Goal: Transaction & Acquisition: Purchase product/service

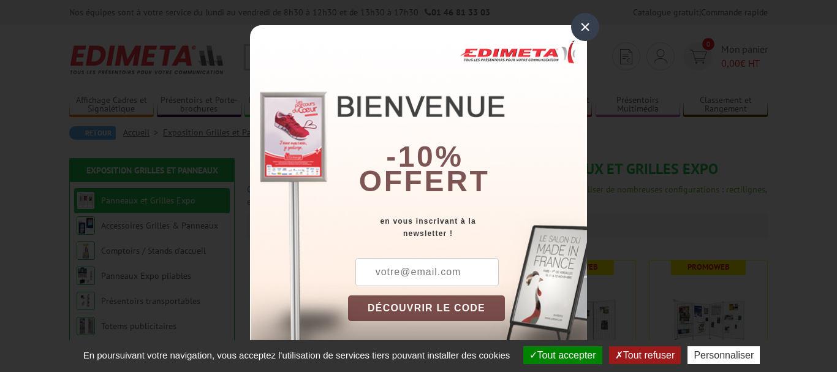
click at [592, 32] on div "×" at bounding box center [585, 27] width 28 height 28
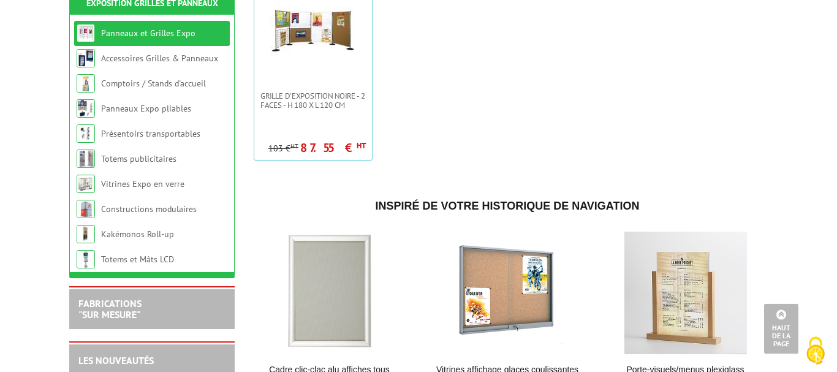
scroll to position [688, 0]
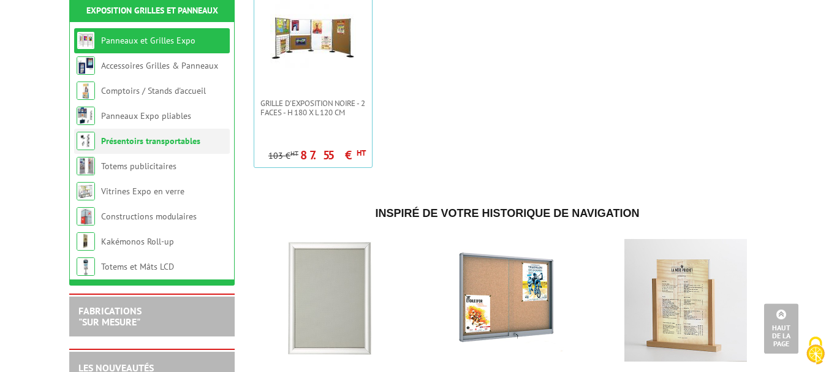
click at [152, 147] on link "Présentoirs transportables" at bounding box center [150, 140] width 99 height 11
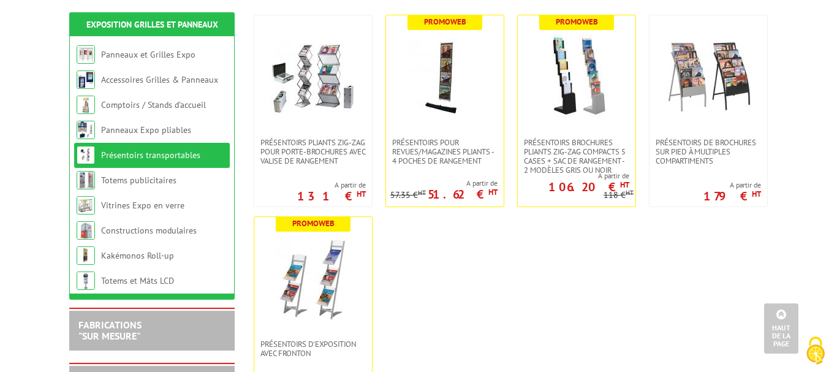
scroll to position [239, 0]
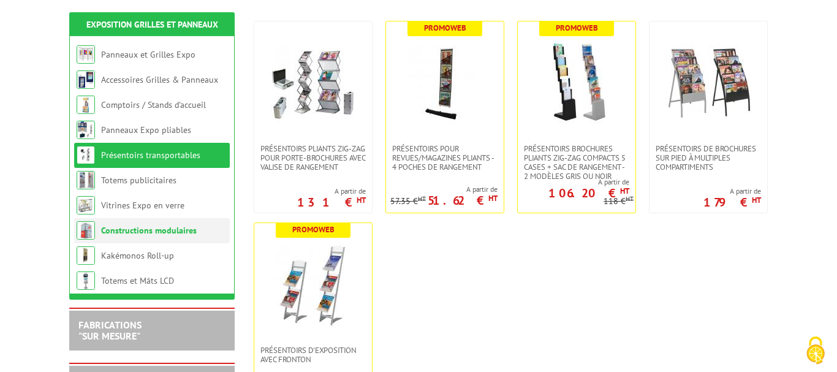
click at [148, 240] on li "Constructions modulaires" at bounding box center [152, 230] width 156 height 25
click at [142, 234] on link "Constructions modulaires" at bounding box center [149, 230] width 96 height 11
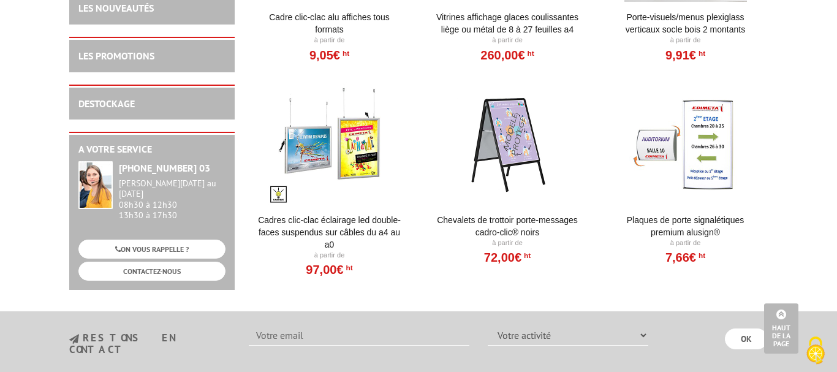
scroll to position [1140, 0]
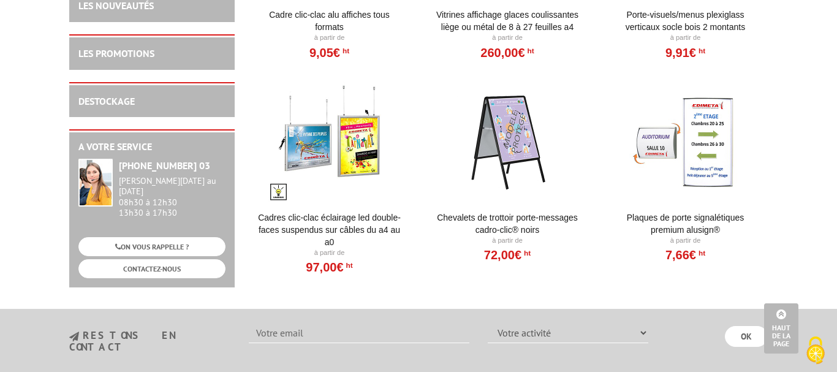
click at [343, 212] on link "Cadres clic-clac éclairage LED double-faces suspendus sur câbles du A4 au A0" at bounding box center [329, 230] width 151 height 37
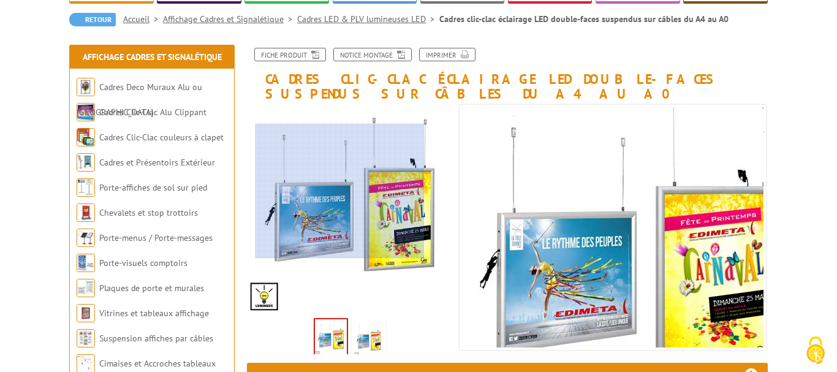
scroll to position [114, 0]
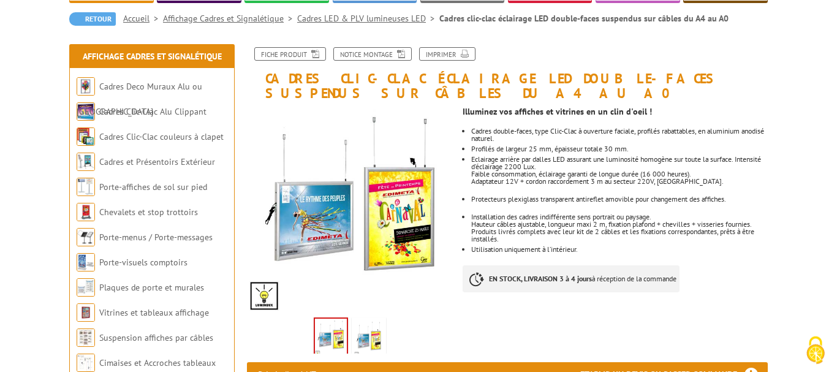
click at [380, 332] on img at bounding box center [368, 339] width 29 height 38
click at [329, 341] on img at bounding box center [330, 339] width 29 height 38
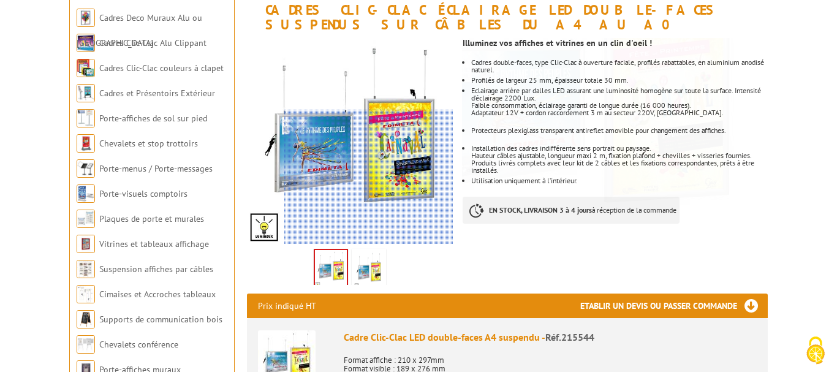
scroll to position [0, 0]
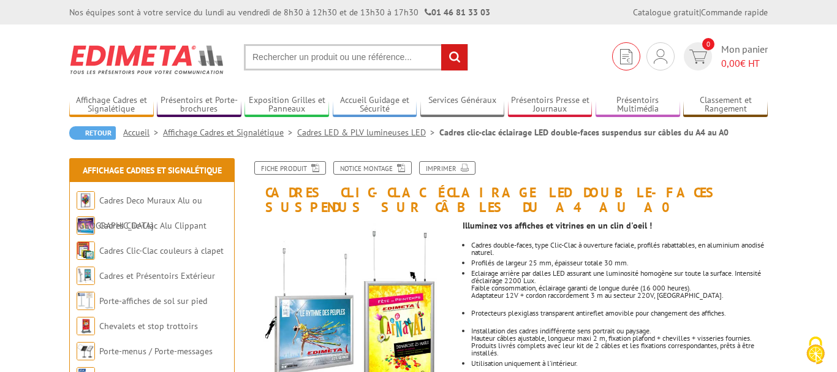
click at [626, 59] on img at bounding box center [626, 56] width 12 height 15
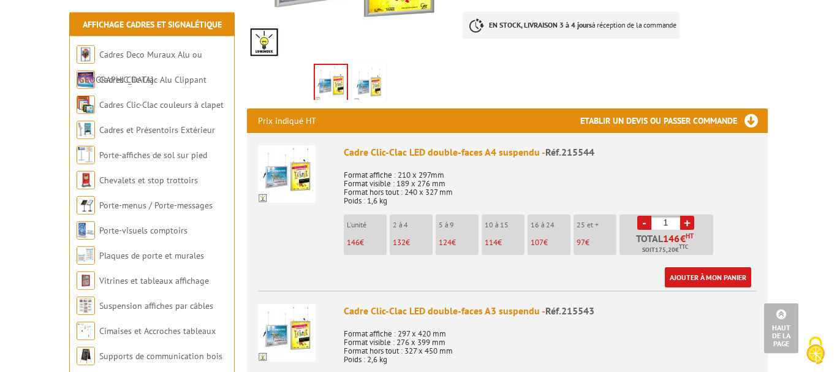
scroll to position [368, 0]
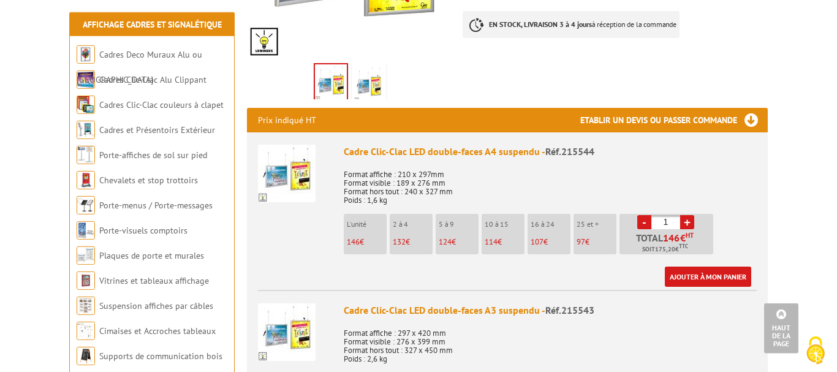
click at [685, 226] on link "+" at bounding box center [688, 222] width 14 height 14
type input "5"
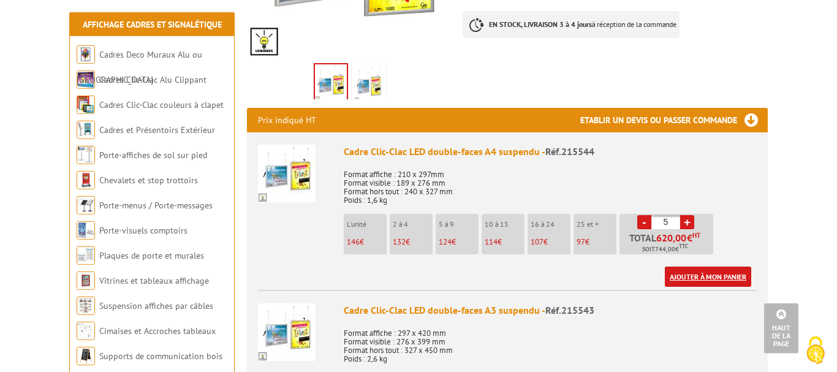
click at [703, 276] on link "Ajouter à mon panier" at bounding box center [708, 277] width 86 height 20
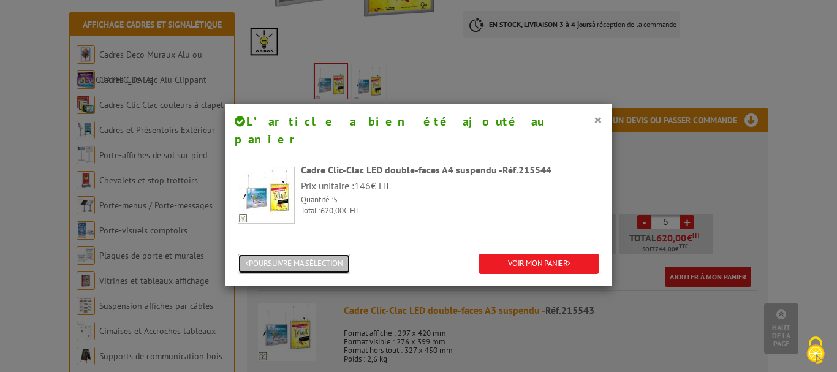
click at [329, 254] on button "POURSUIVRE MA SÉLECTION" at bounding box center [294, 264] width 113 height 20
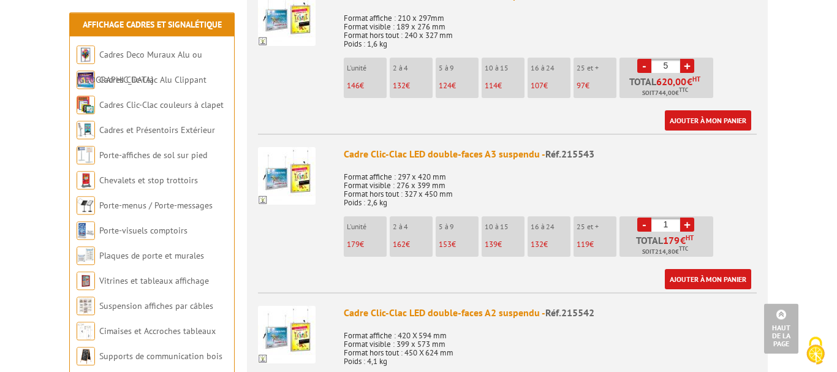
scroll to position [524, 0]
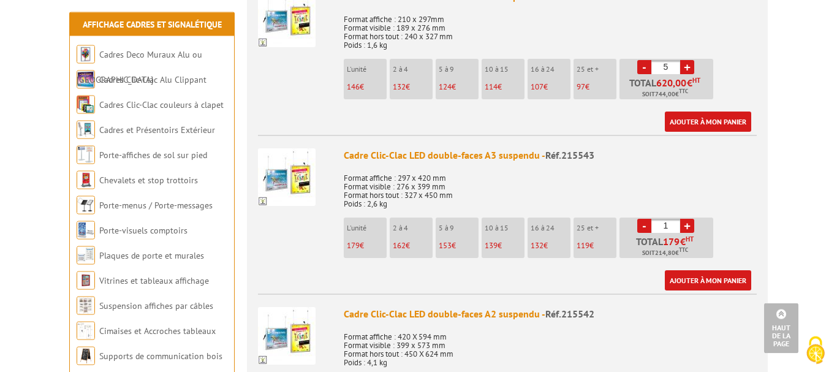
click at [685, 230] on link "+" at bounding box center [688, 226] width 14 height 14
type input "2"
click at [703, 276] on link "Ajouter à mon panier" at bounding box center [708, 280] width 86 height 20
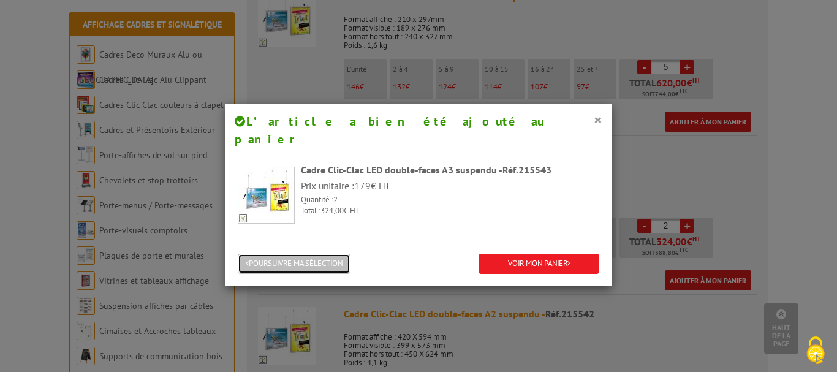
click at [308, 254] on button "POURSUIVRE MA SÉLECTION" at bounding box center [294, 264] width 113 height 20
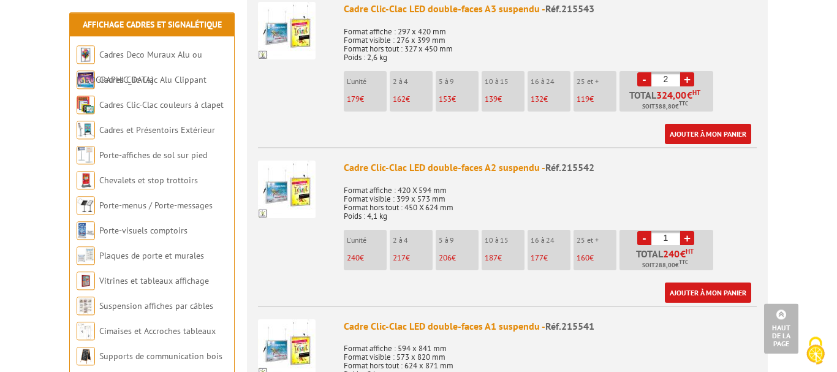
scroll to position [673, 0]
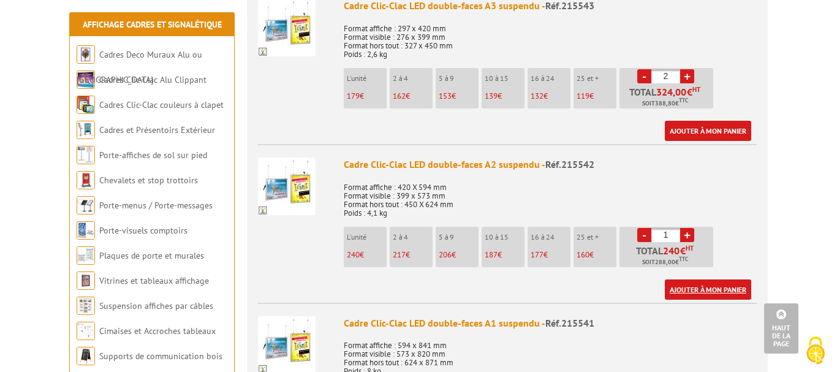
click at [710, 293] on link "Ajouter à mon panier" at bounding box center [708, 290] width 86 height 20
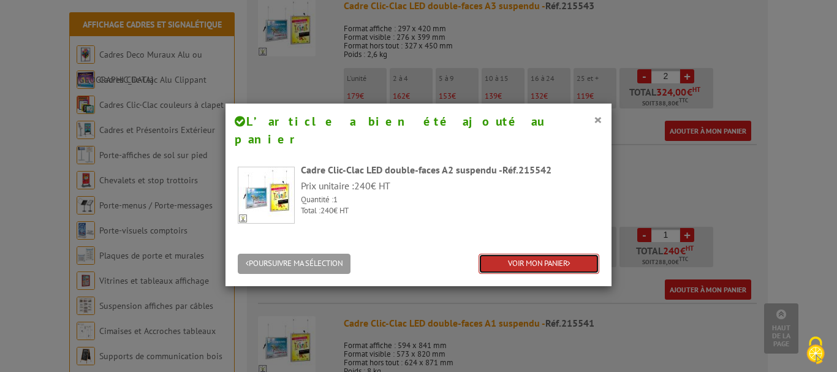
click at [540, 254] on link "VOIR MON PANIER" at bounding box center [539, 264] width 121 height 20
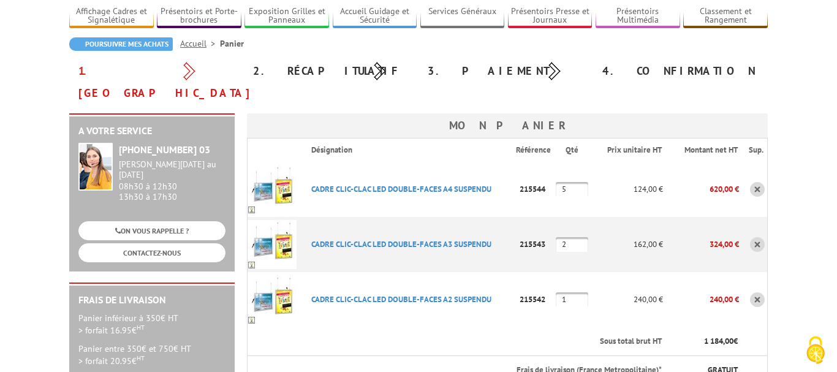
scroll to position [86, 0]
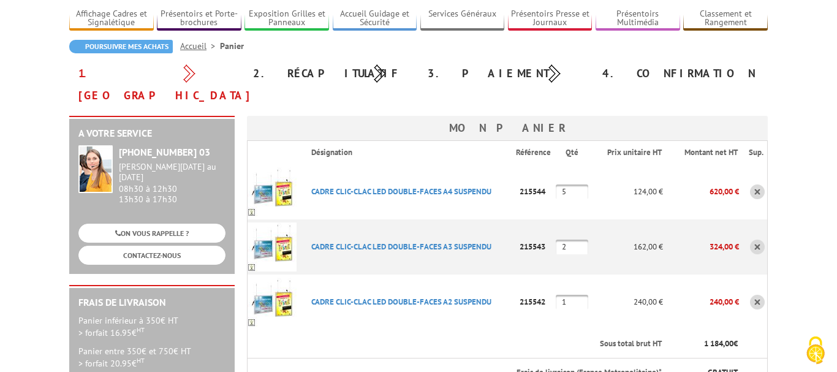
click at [570, 185] on input "5" at bounding box center [572, 192] width 32 height 15
type input "'"
type input "4"
click at [437, 250] on td "CADRE CLIC-CLAC LED DOUBLE-FACES A3 SUSPENDU Code promo non activable pour cet …" at bounding box center [409, 246] width 215 height 55
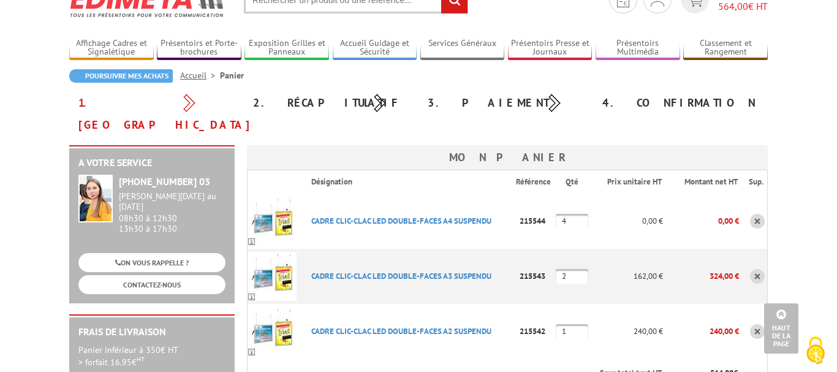
scroll to position [45, 0]
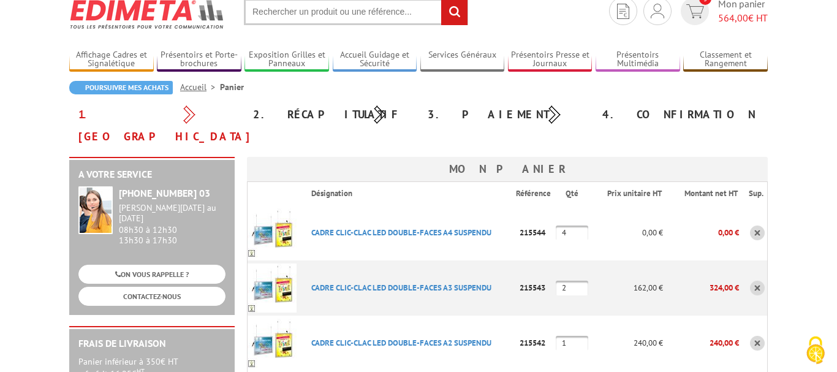
click at [654, 223] on td "0,00 €" at bounding box center [628, 232] width 72 height 55
click at [582, 226] on input "4" at bounding box center [572, 233] width 32 height 15
click at [418, 261] on td "CADRE CLIC-CLAC LED DOUBLE-FACES A3 SUSPENDU Code promo non activable pour cet …" at bounding box center [409, 288] width 215 height 55
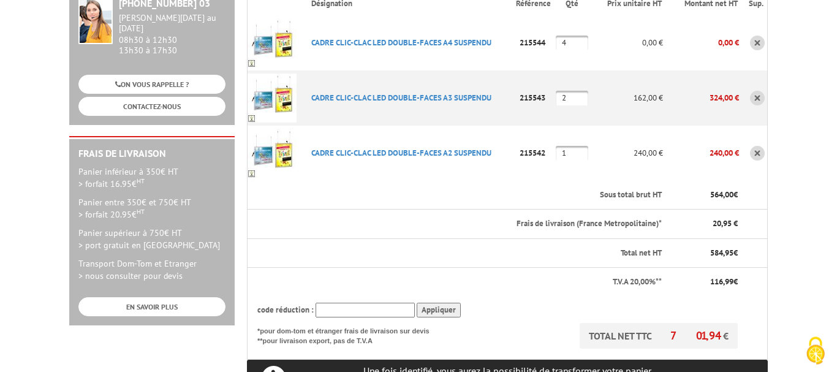
scroll to position [236, 0]
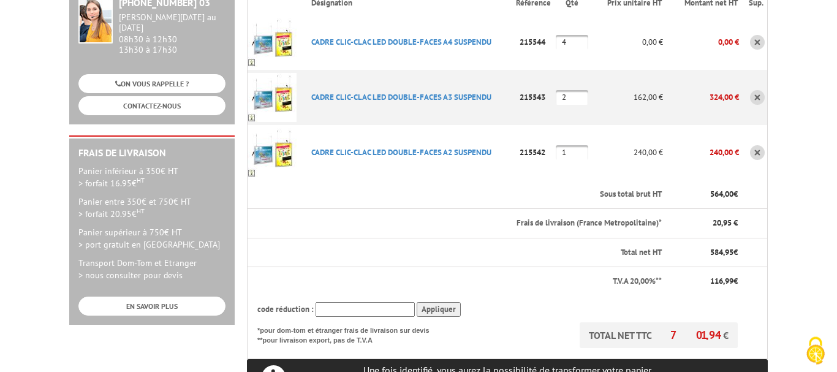
click at [433, 302] on input "Appliquer" at bounding box center [439, 309] width 44 height 15
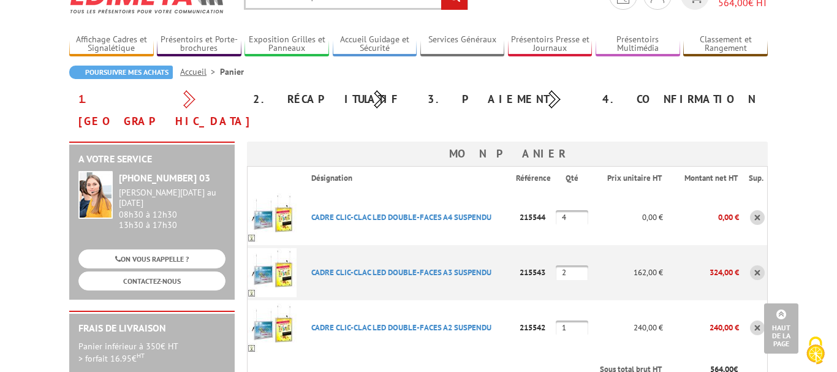
scroll to position [0, 0]
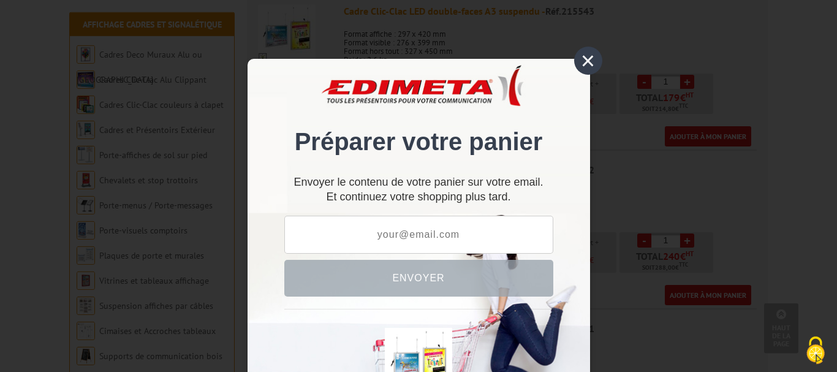
scroll to position [677, 0]
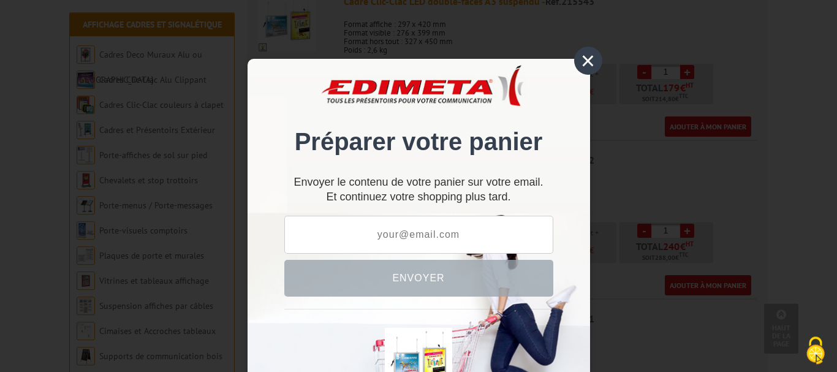
click at [598, 58] on div "×" at bounding box center [588, 61] width 28 height 28
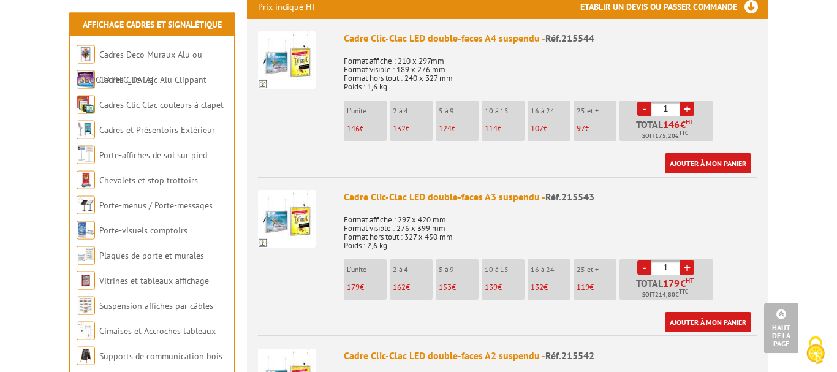
scroll to position [480, 0]
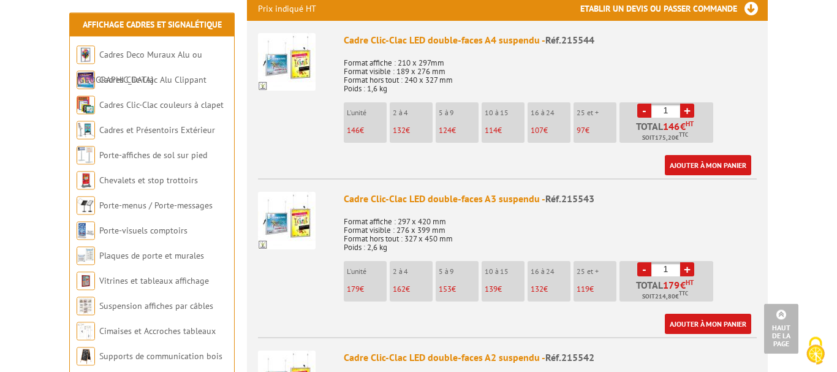
click at [688, 110] on link "+" at bounding box center [688, 111] width 14 height 14
type input "4"
click at [693, 161] on link "Ajouter à mon panier" at bounding box center [708, 165] width 86 height 20
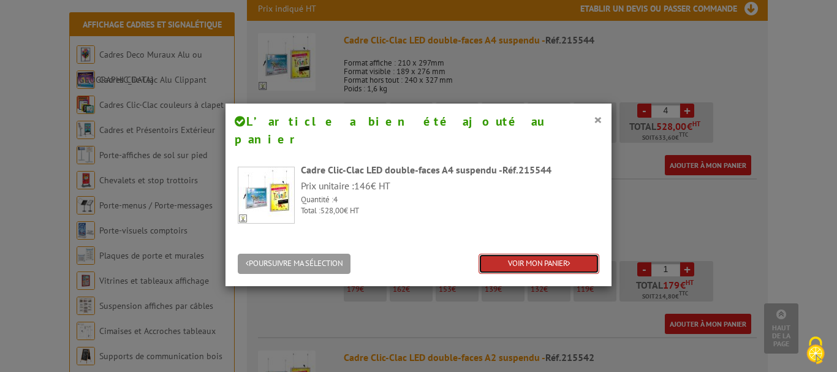
click at [543, 254] on link "VOIR MON PANIER" at bounding box center [539, 264] width 121 height 20
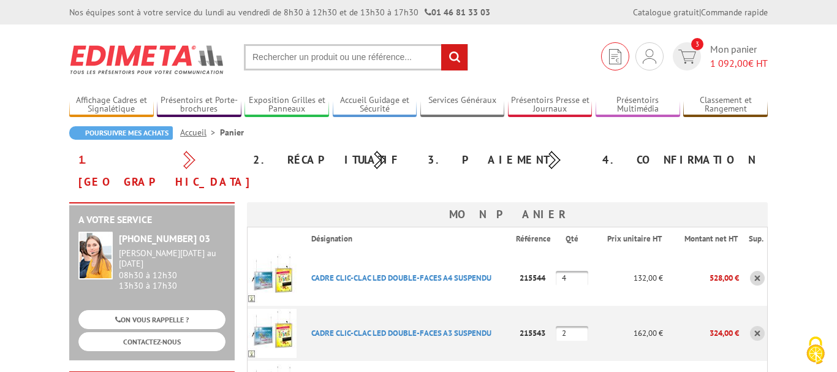
click at [614, 62] on img at bounding box center [615, 56] width 12 height 15
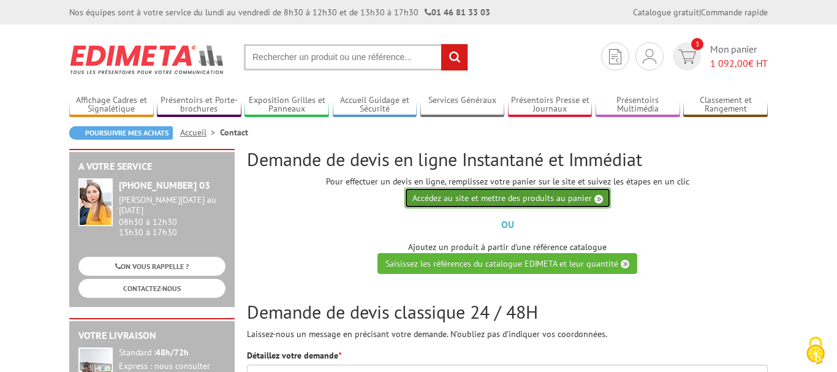
click at [448, 195] on link "Accédez au site et mettre des produits au panier" at bounding box center [508, 198] width 207 height 21
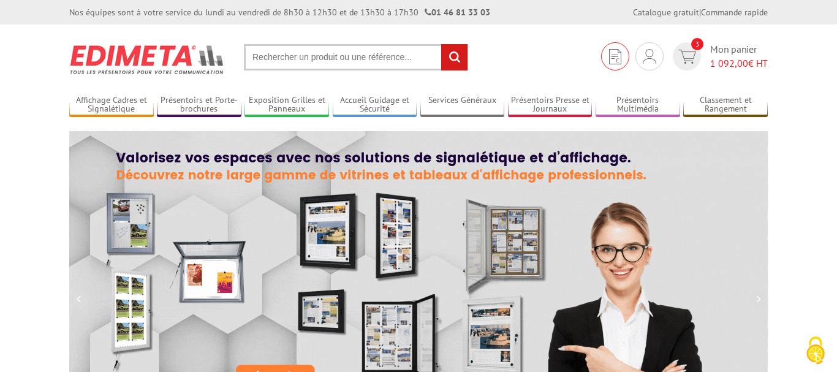
click at [615, 61] on img at bounding box center [615, 56] width 12 height 15
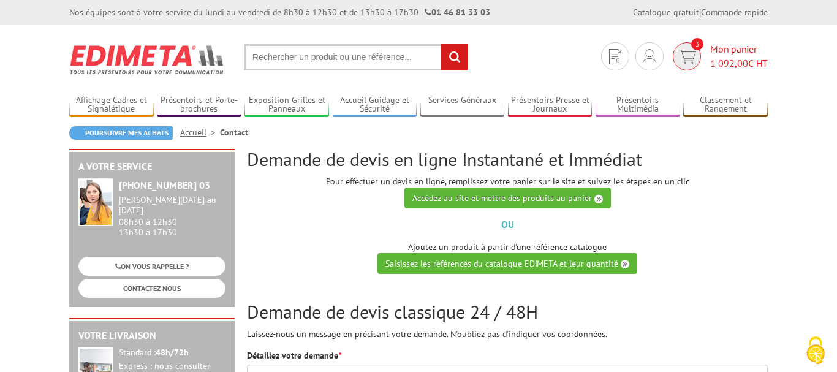
click at [728, 52] on span "Mon panier 1 092,00 € HT" at bounding box center [740, 56] width 58 height 28
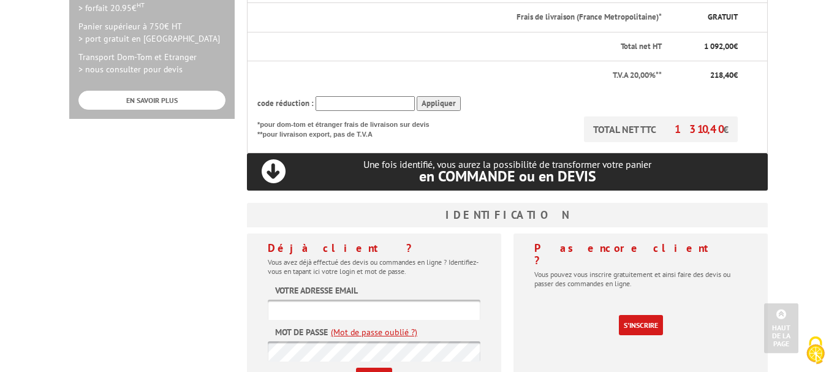
scroll to position [443, 0]
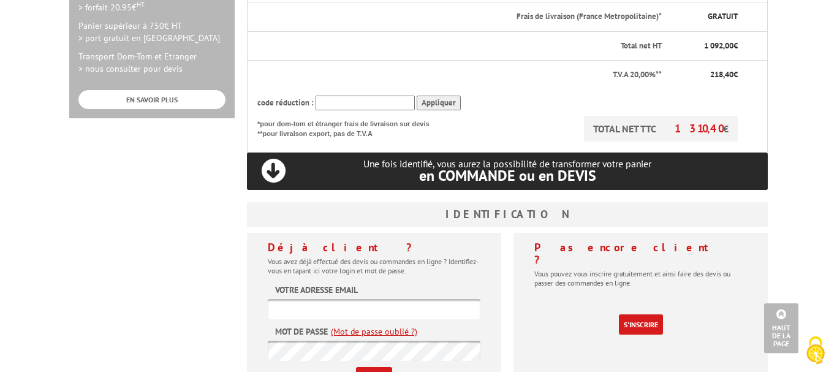
click at [367, 299] on input "text" at bounding box center [374, 309] width 213 height 20
click at [641, 315] on link "S'inscrire" at bounding box center [641, 325] width 44 height 20
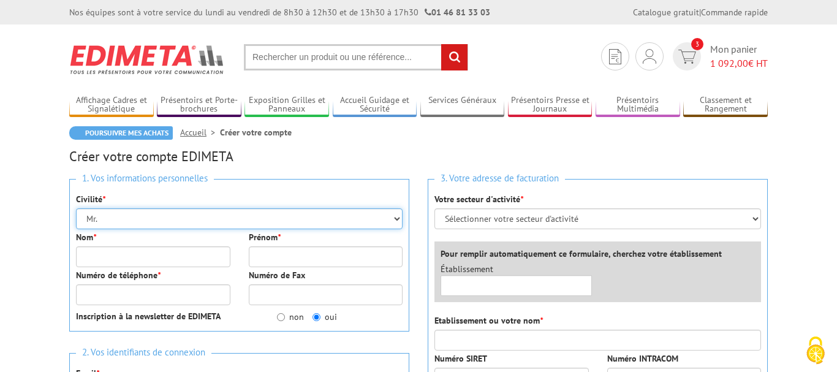
click at [76, 208] on select "Mr. Mme. Mlle." at bounding box center [239, 218] width 327 height 21
click at [131, 212] on select "Mr. Mme. Mlle." at bounding box center [239, 218] width 327 height 21
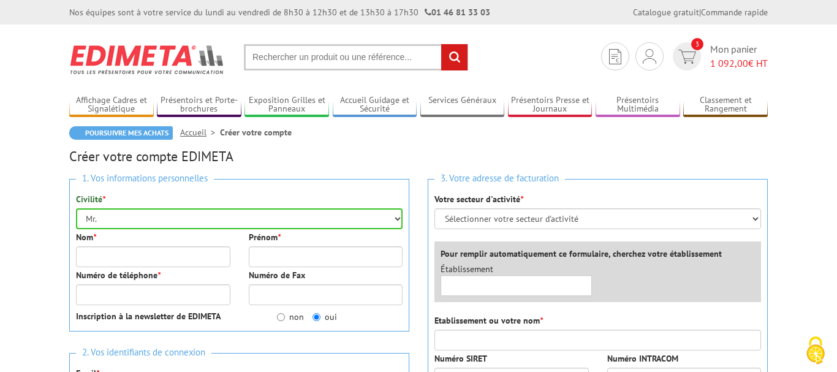
click at [116, 246] on div "Nom *" at bounding box center [153, 249] width 173 height 36
click at [115, 256] on input "Nom *" at bounding box center [153, 256] width 154 height 21
type input "[PERSON_NAME]"
click at [126, 307] on div "1. Vos informations personnelles Civilité * Mr. Mme. Mlle. Nom * [PERSON_NAME] …" at bounding box center [239, 255] width 340 height 153
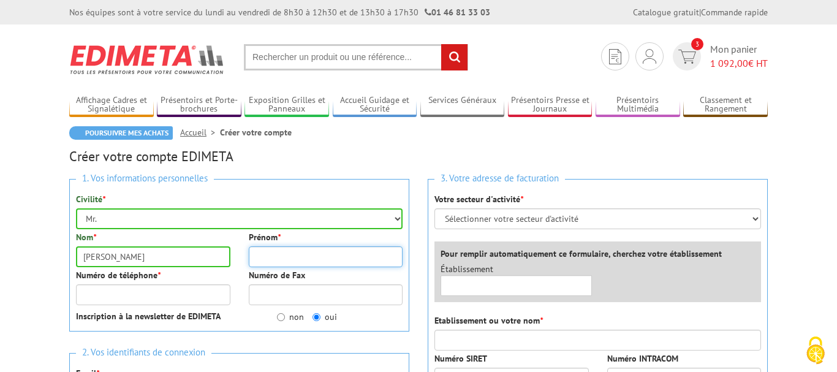
click at [263, 255] on input "Prénom *" at bounding box center [326, 256] width 154 height 21
type input "[PERSON_NAME]"
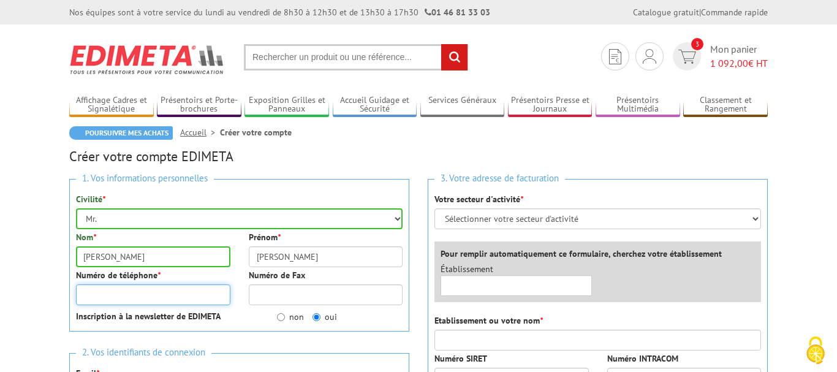
click at [192, 289] on input "Numéro de téléphone *" at bounding box center [153, 294] width 154 height 21
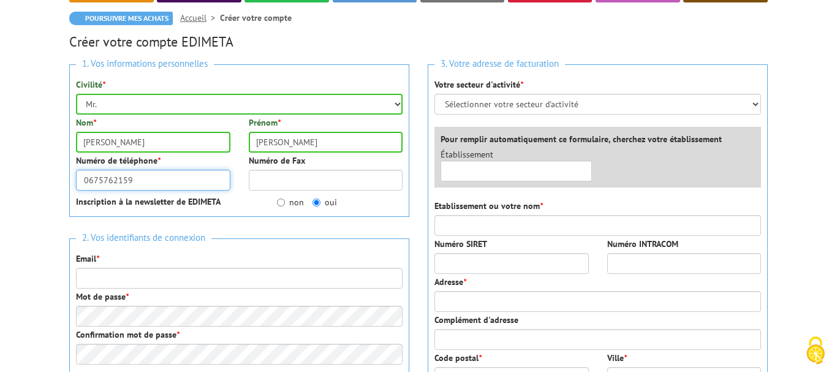
scroll to position [178, 0]
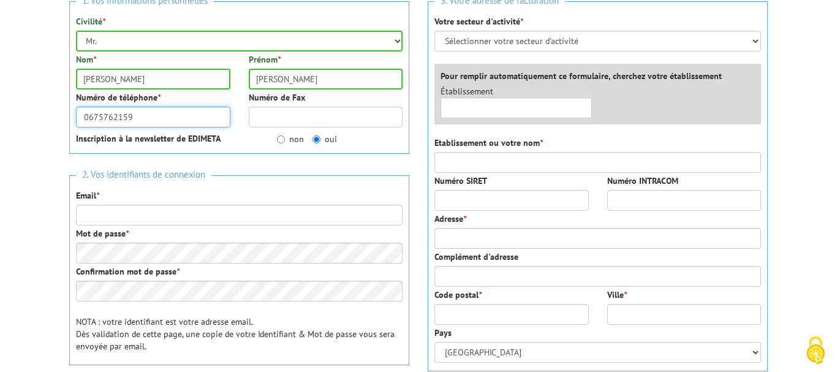
type input "0675762159"
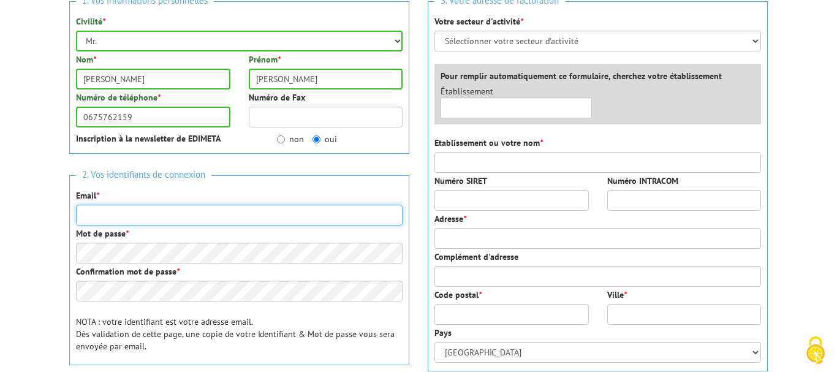
click at [269, 219] on input "Email *" at bounding box center [239, 215] width 327 height 21
type input "[EMAIL_ADDRESS][DOMAIN_NAME]"
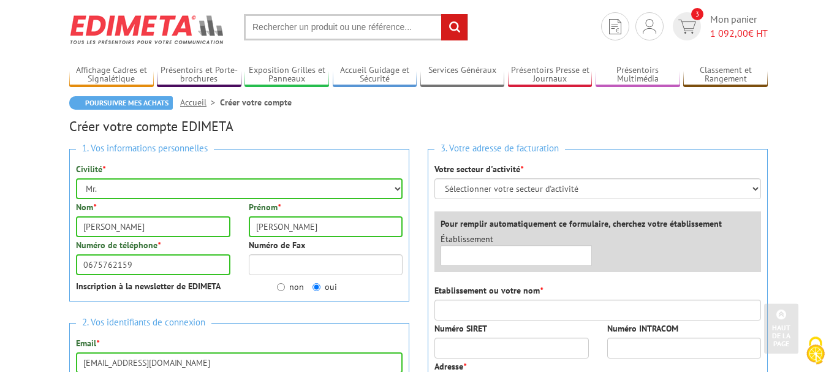
scroll to position [28, 0]
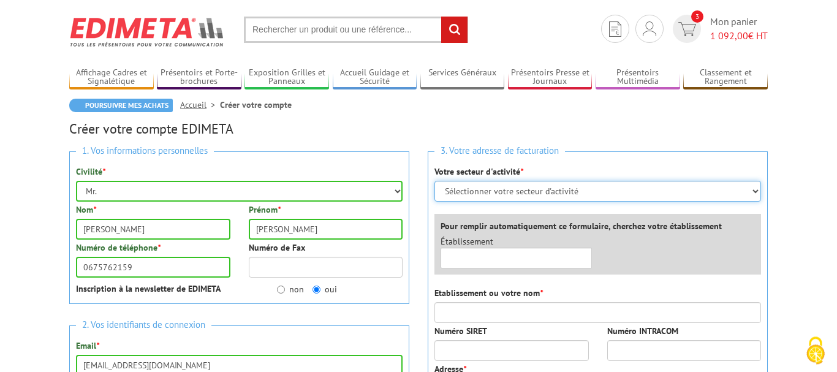
click at [435, 181] on select "Sélectionner votre secteur d'activité Administrations et collectivités Magasins…" at bounding box center [598, 191] width 327 height 21
select select "876"
click option "Administrations et collectivités" at bounding box center [0, 0] width 0 height 0
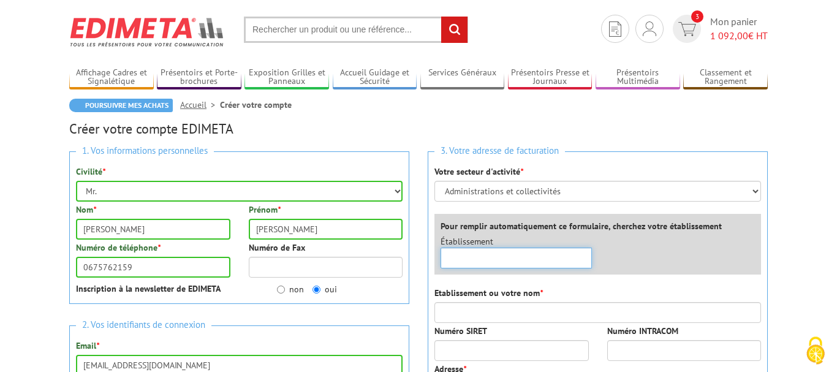
click at [496, 258] on input "text" at bounding box center [516, 258] width 151 height 21
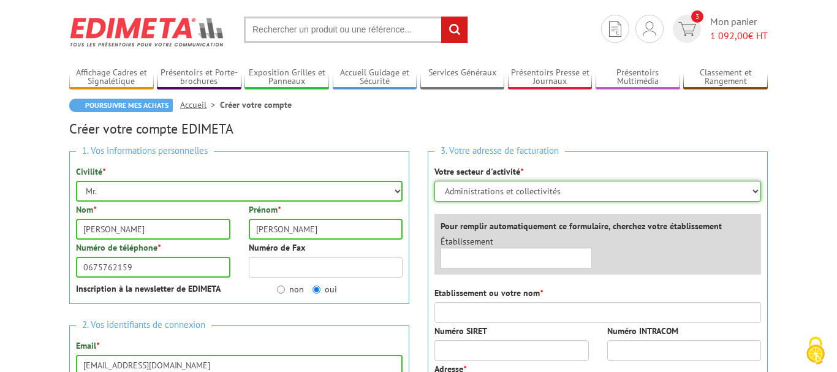
click at [435, 181] on select "Sélectionner votre secteur d'activité Administrations et collectivités Magasins…" at bounding box center [598, 191] width 327 height 21
click at [521, 189] on select "Sélectionner votre secteur d'activité Administrations et collectivités Magasins…" at bounding box center [598, 191] width 327 height 21
click at [499, 264] on input "text" at bounding box center [516, 258] width 151 height 21
click at [524, 283] on div "3. Votre adresse de facturation Votre secteur d'activité * Sélectionner votre s…" at bounding box center [598, 336] width 340 height 370
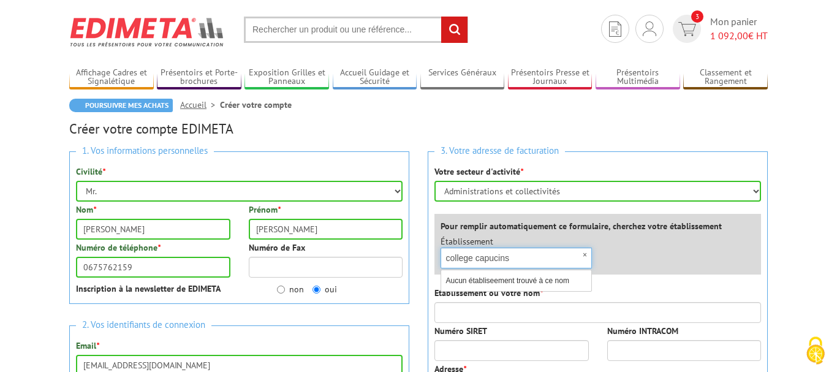
click at [475, 256] on input "college capucins" at bounding box center [516, 258] width 151 height 21
click at [538, 263] on input "capucins" at bounding box center [516, 258] width 151 height 21
type input "capucins"
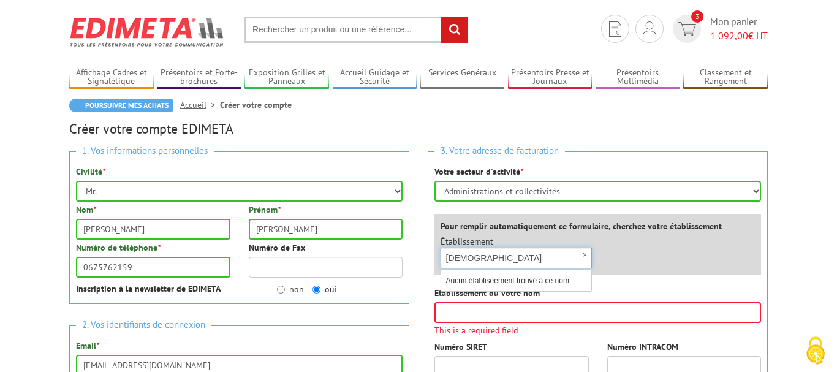
scroll to position [158, 0]
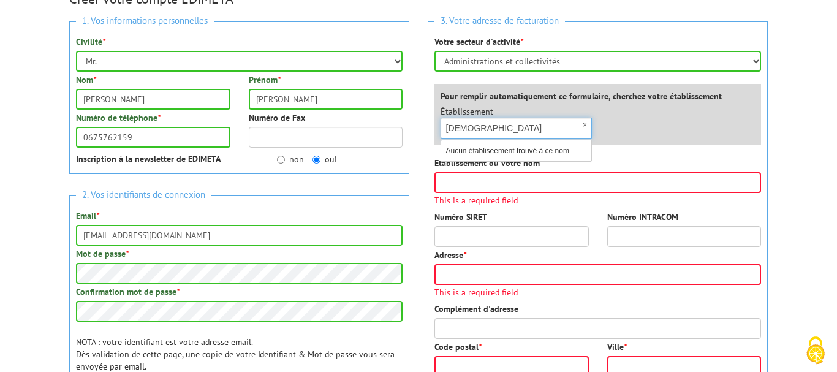
click at [544, 132] on input "capucins" at bounding box center [516, 128] width 151 height 21
click at [585, 124] on div "×" at bounding box center [516, 128] width 151 height 21
type input "e"
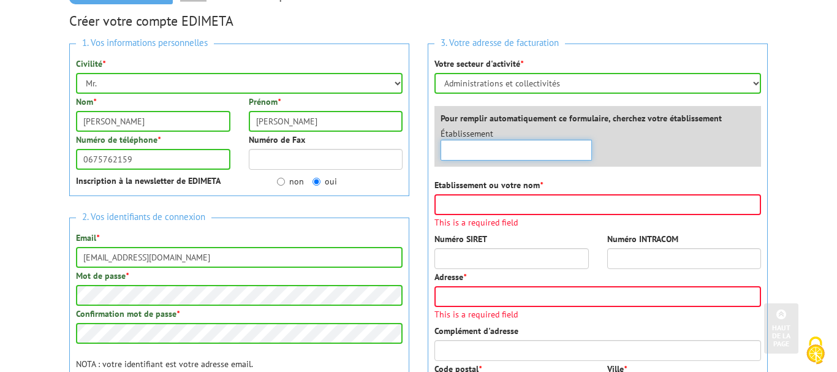
scroll to position [134, 0]
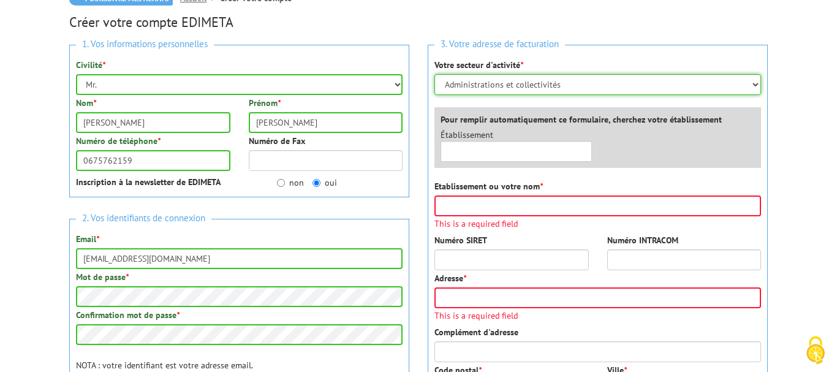
click at [435, 74] on select "Sélectionner votre secteur d'activité Administrations et collectivités Magasins…" at bounding box center [598, 84] width 327 height 21
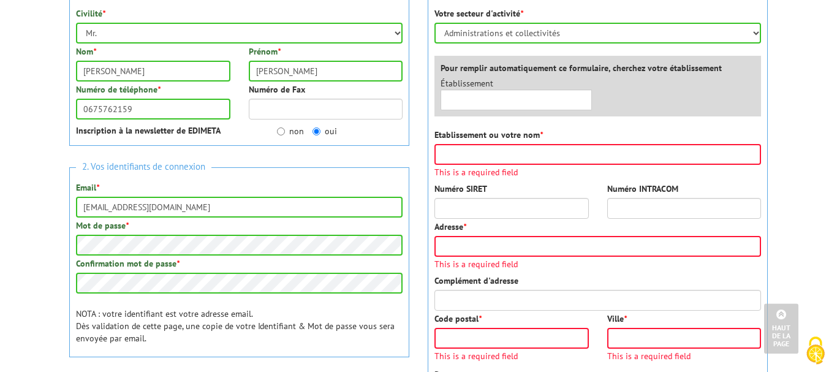
scroll to position [177, 0]
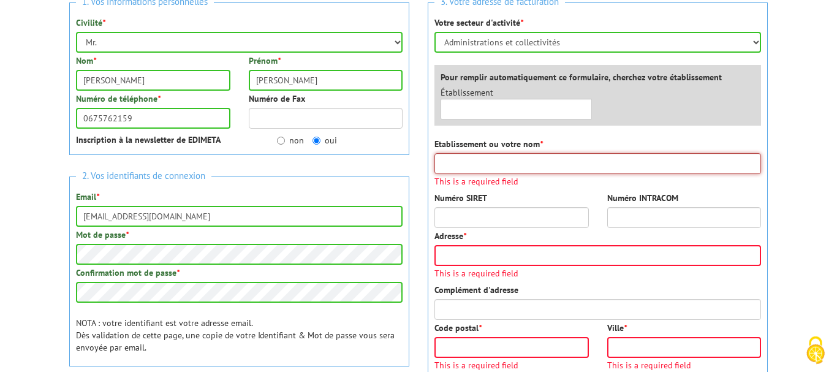
click at [501, 167] on input "Etablissement ou votre nom *" at bounding box center [598, 163] width 327 height 21
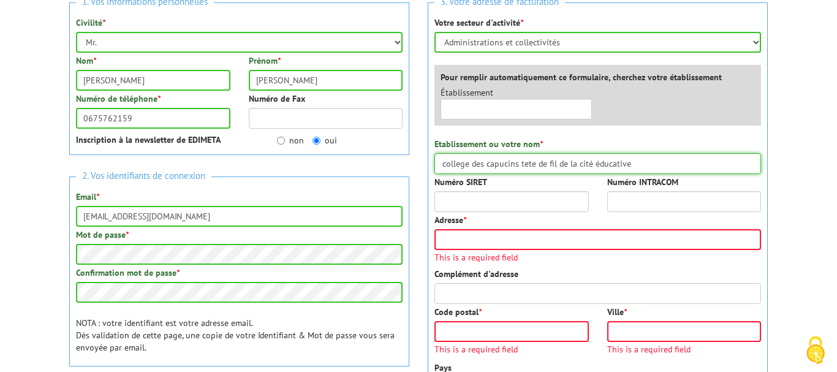
type input "college des capucins tete de fil de la cité éducative"
click at [492, 242] on input "Adresse *" at bounding box center [598, 239] width 327 height 21
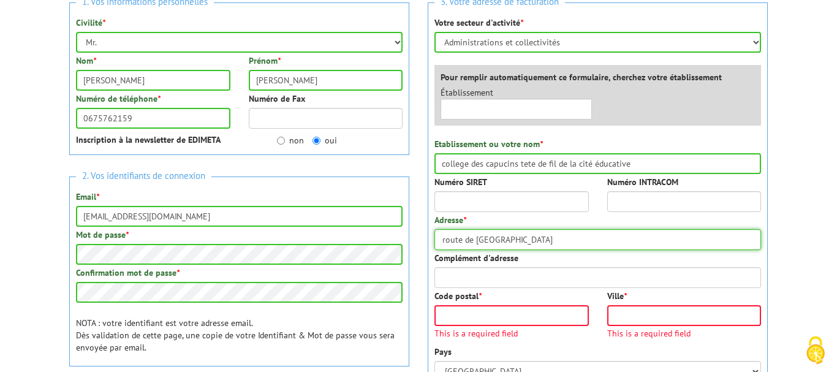
type input "route de voisenon"
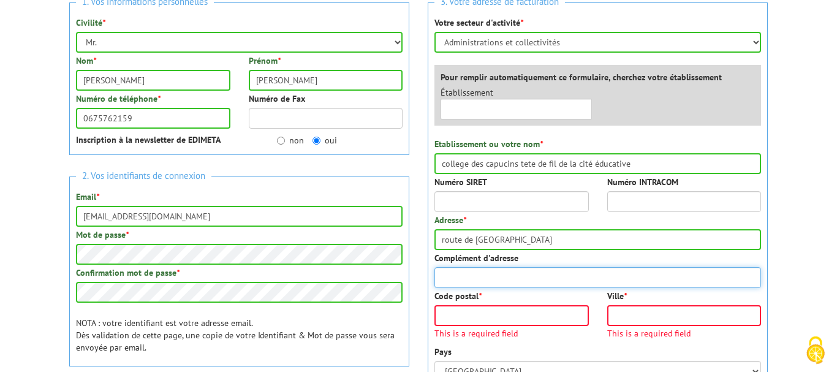
click at [523, 281] on input "Complément d'adresse" at bounding box center [598, 277] width 327 height 21
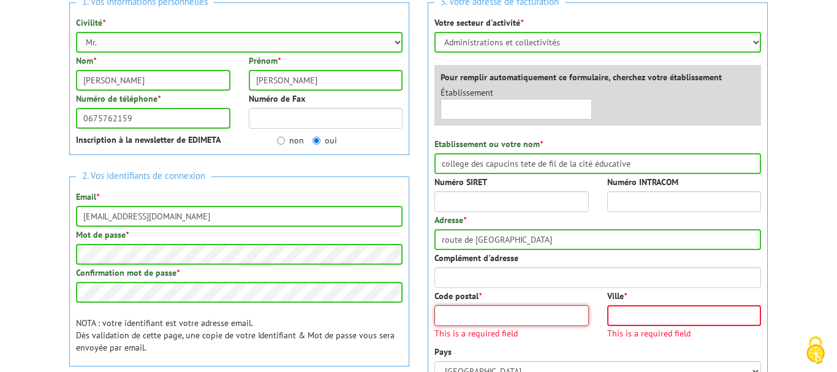
click at [510, 314] on input "Code postal *" at bounding box center [512, 315] width 154 height 21
type input "77100"
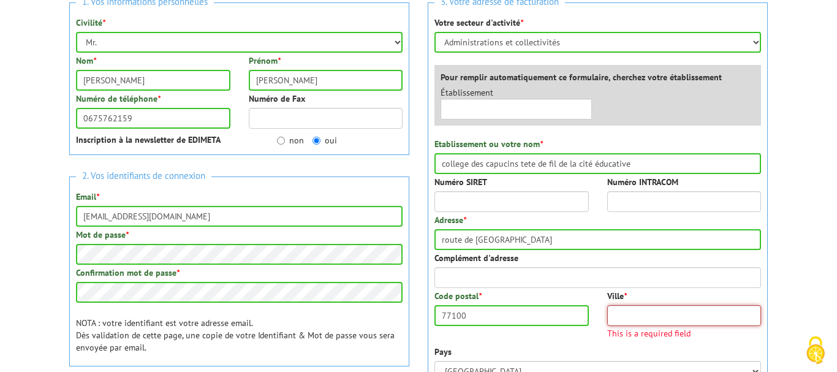
click at [627, 324] on input "Ville *" at bounding box center [685, 315] width 154 height 21
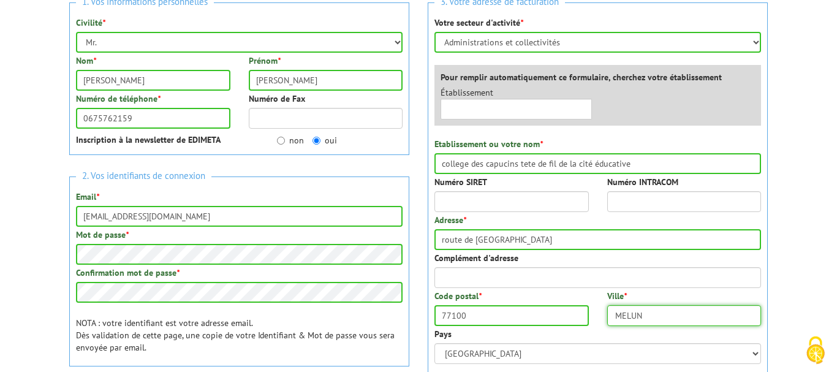
type input "MELUN"
click at [595, 335] on div "Pays Afghanistan Afrique du Sud Albanie Algérie Allemagne American Samoa Andorr…" at bounding box center [598, 346] width 327 height 36
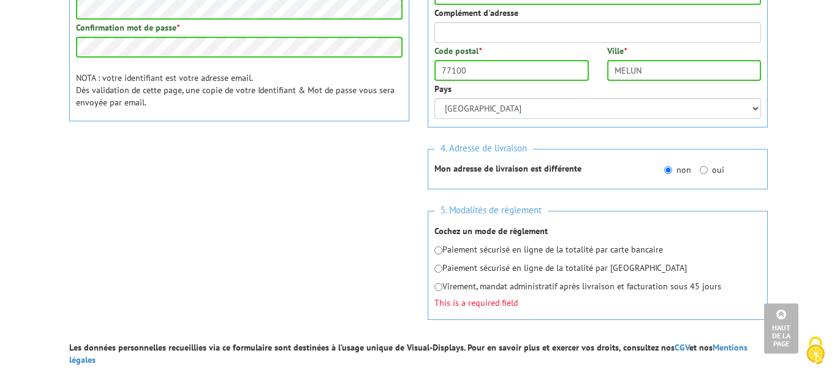
scroll to position [422, 0]
click at [438, 288] on input "radio" at bounding box center [439, 287] width 8 height 8
radio input "true"
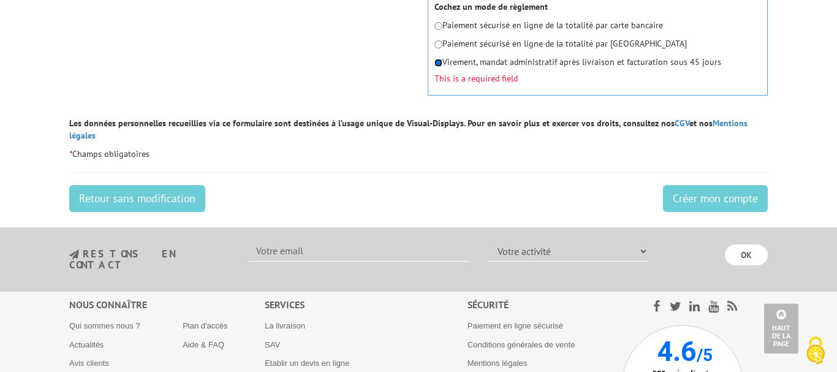
scroll to position [647, 0]
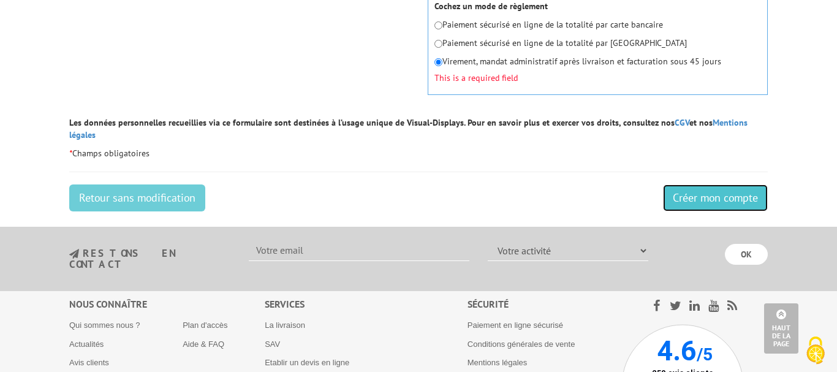
click at [698, 188] on input "Créer mon compte" at bounding box center [715, 198] width 105 height 27
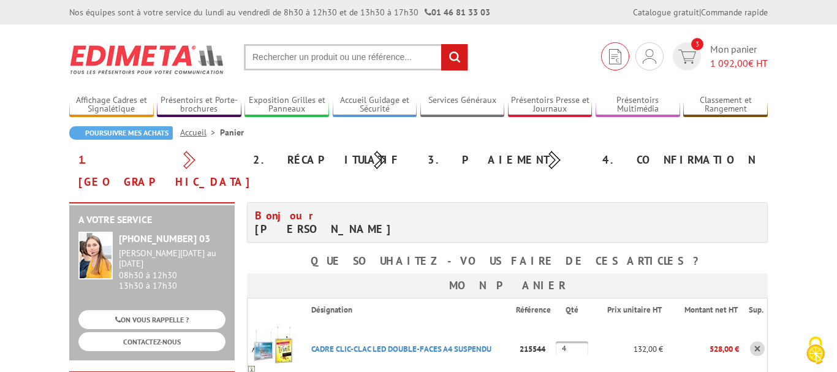
click at [623, 56] on link at bounding box center [615, 56] width 28 height 28
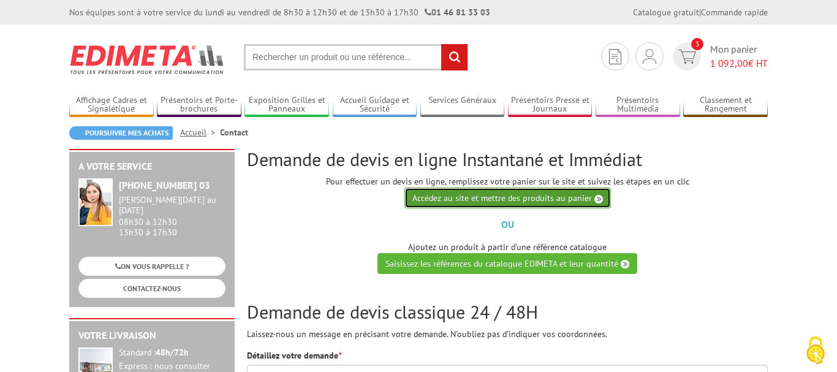
click at [544, 192] on link "Accédez au site et mettre des produits au panier" at bounding box center [508, 198] width 207 height 21
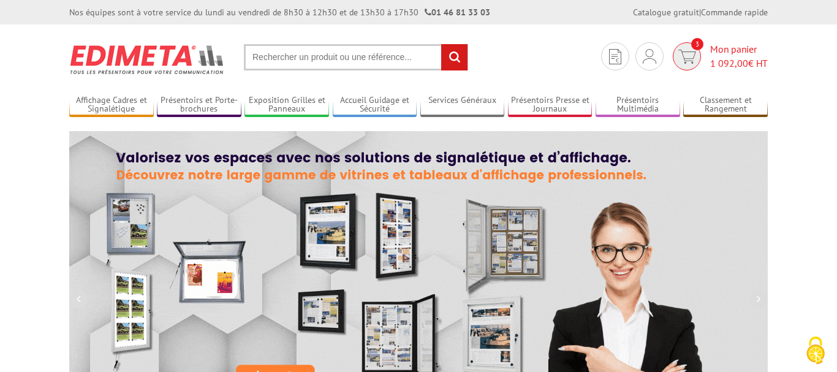
click at [733, 57] on span "1 092,00 € HT" at bounding box center [740, 63] width 58 height 14
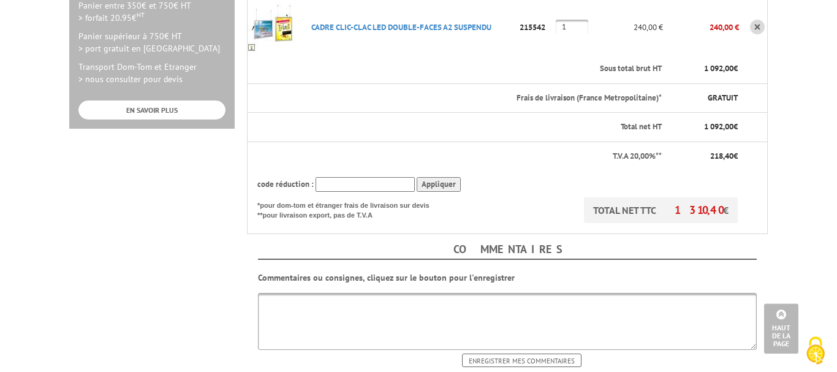
scroll to position [490, 0]
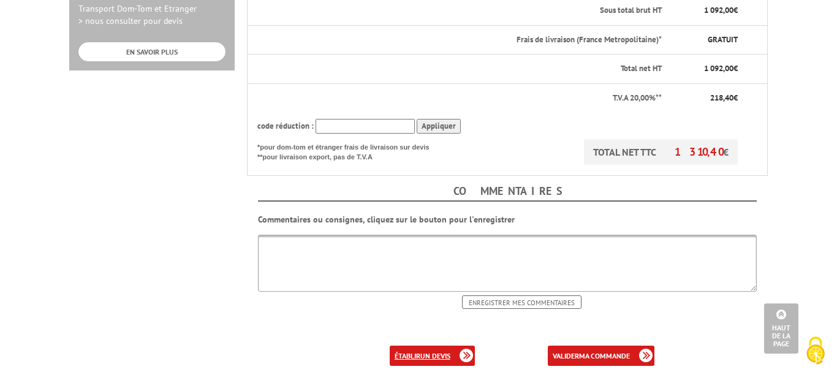
click at [411, 346] on link "établir un devis" at bounding box center [432, 356] width 85 height 20
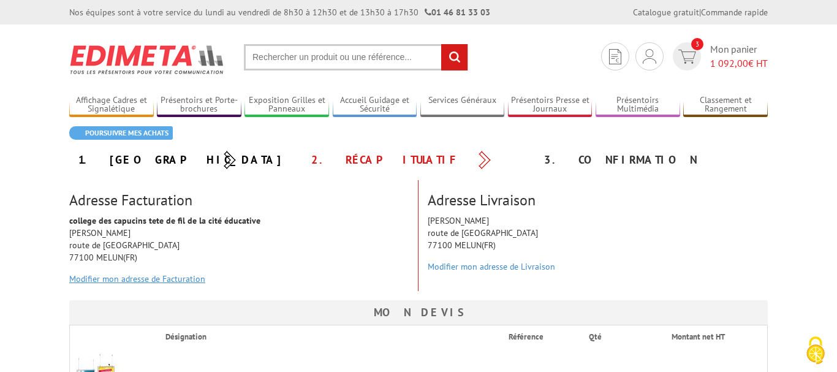
click at [136, 282] on link "Modifier mon adresse de Facturation" at bounding box center [137, 278] width 136 height 11
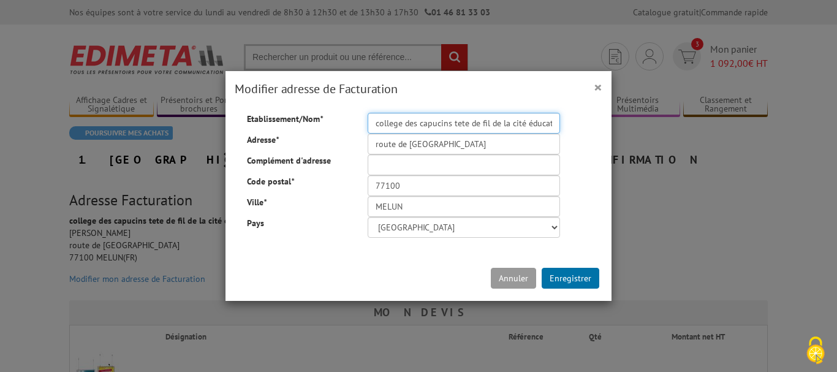
click at [484, 131] on input "college des capucins tete de fil de la cité éducative" at bounding box center [464, 123] width 193 height 21
click at [381, 125] on input "college des capucins tete de fil de la cité éducative" at bounding box center [464, 123] width 193 height 21
type input "college des capucins tete de fil de la cité éducative"
click at [449, 120] on input "college des capucins tete de fil de la cité éducative" at bounding box center [464, 123] width 193 height 21
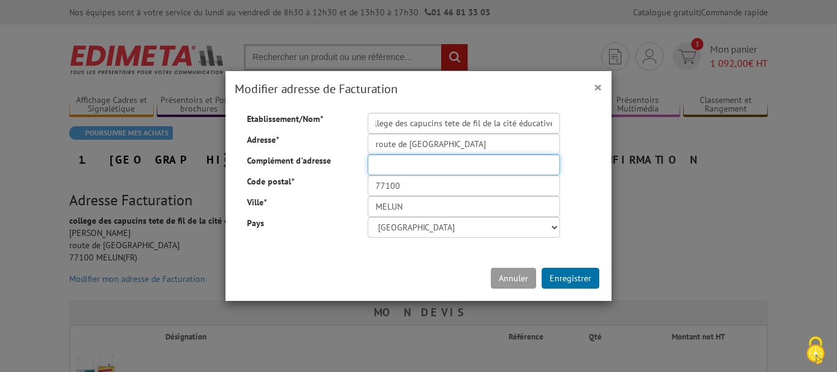
click at [451, 172] on input "Complément d'adresse" at bounding box center [464, 164] width 193 height 21
click at [578, 276] on button "Enregistrer" at bounding box center [571, 278] width 58 height 21
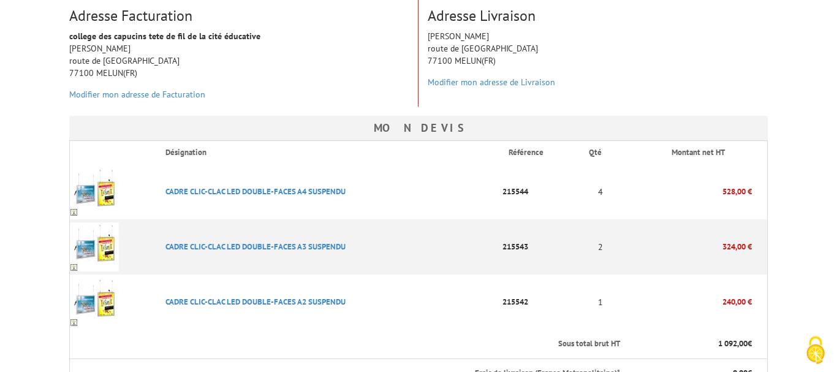
scroll to position [230, 0]
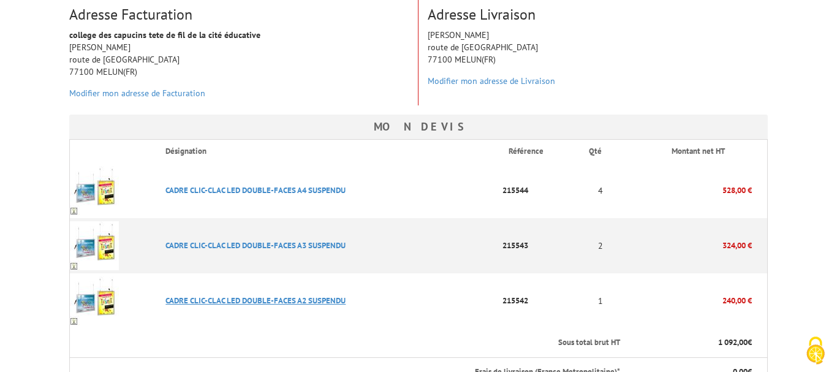
click at [332, 299] on link "CADRE CLIC-CLAC LED DOUBLE-FACES A2 SUSPENDU" at bounding box center [256, 301] width 180 height 10
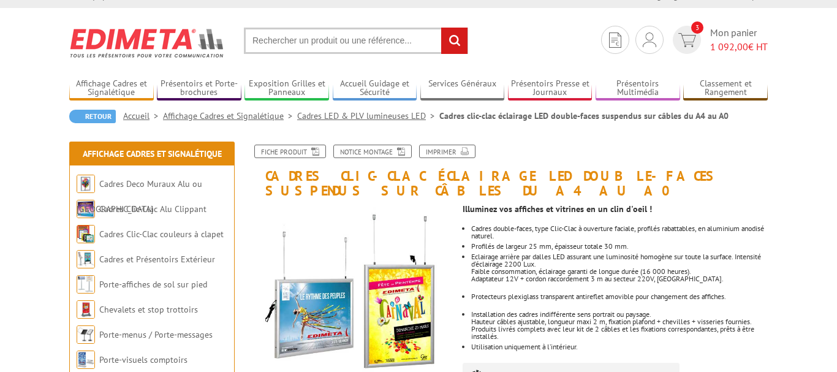
scroll to position [17, 0]
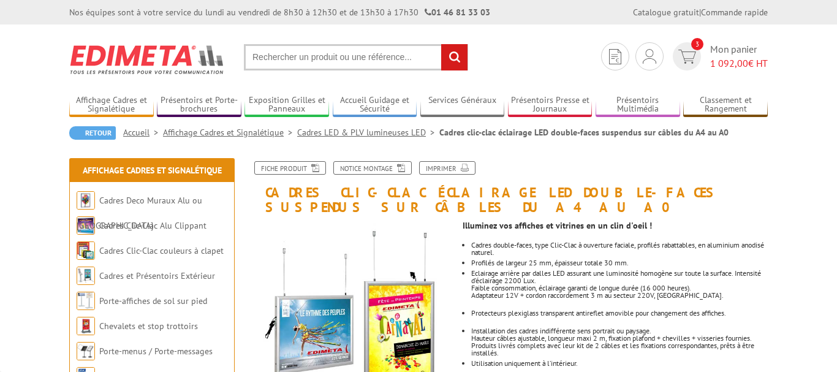
scroll to position [17, 0]
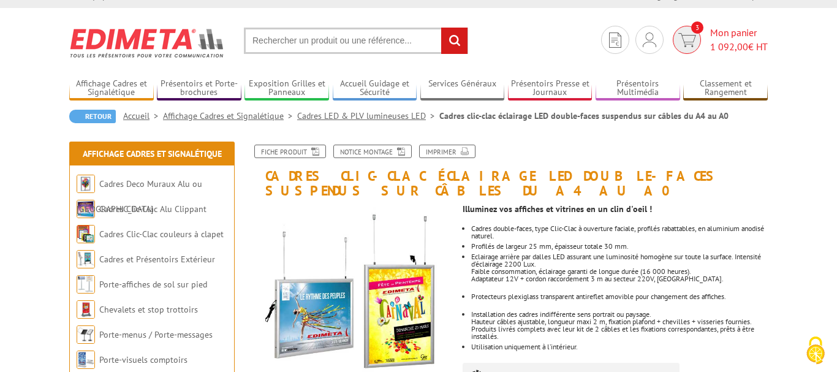
click at [730, 42] on span "1 092,00" at bounding box center [730, 46] width 38 height 12
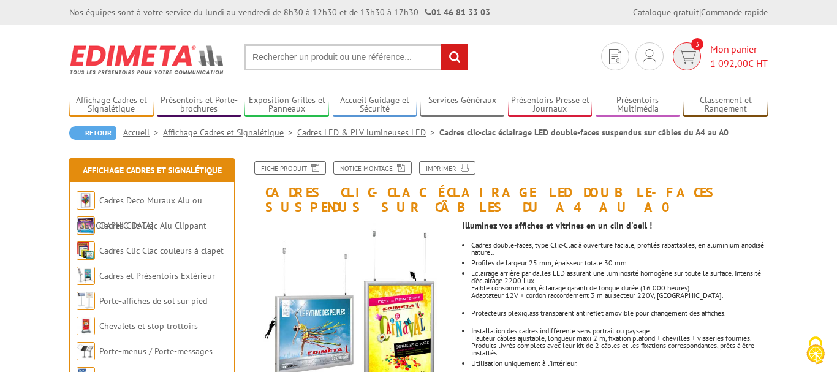
click at [723, 52] on span "Mon panier 1 092,00 € HT" at bounding box center [740, 56] width 58 height 28
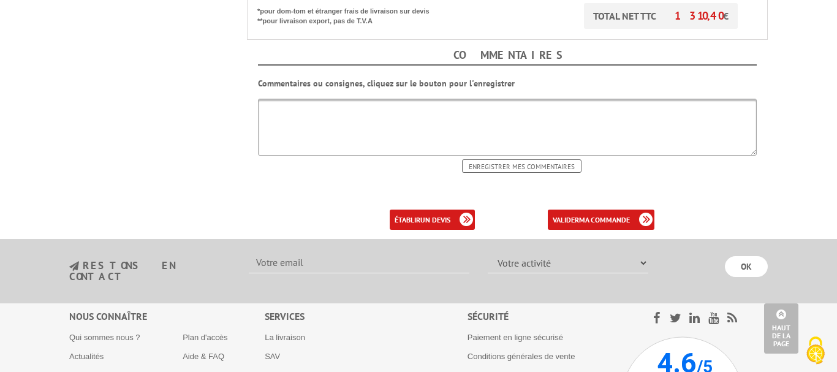
scroll to position [632, 0]
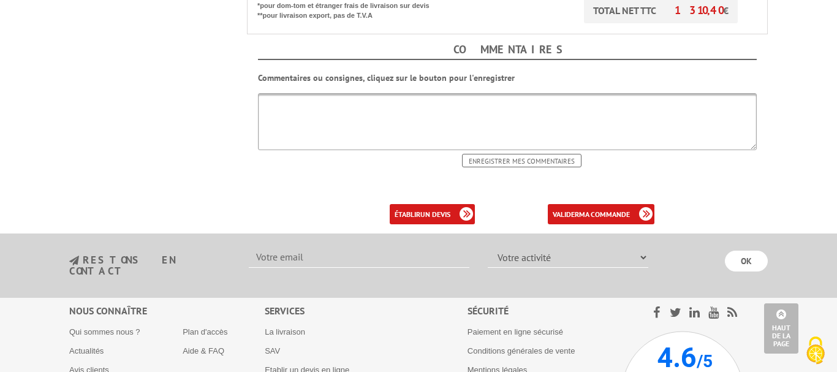
click at [471, 204] on div "établir un devis" at bounding box center [432, 214] width 85 height 20
click at [438, 210] on b "un devis" at bounding box center [436, 214] width 30 height 9
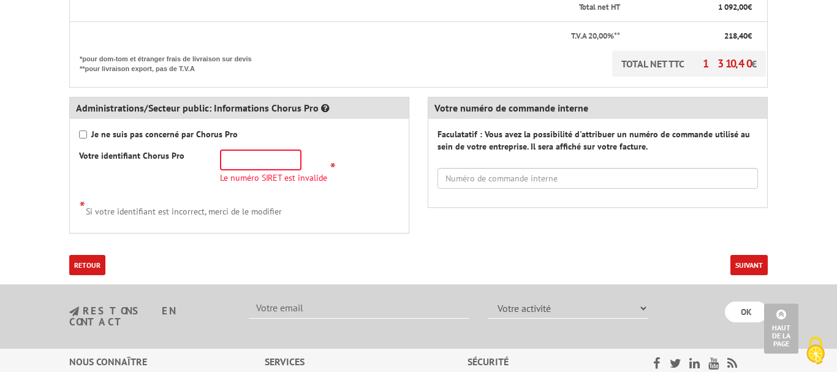
scroll to position [511, 0]
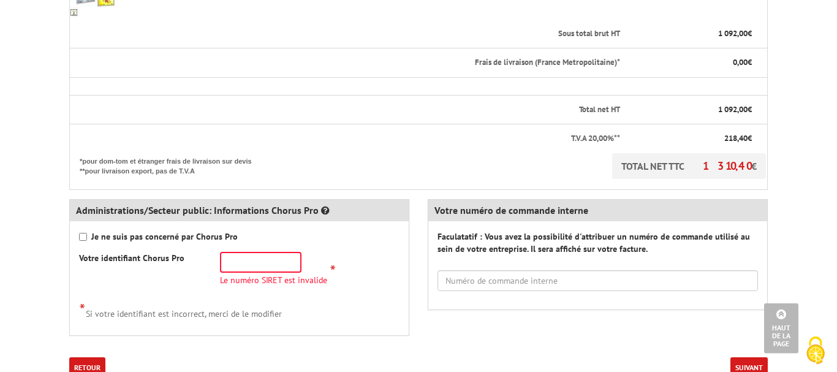
click at [178, 231] on strong "Je ne suis pas concerné par Chorus Pro" at bounding box center [164, 236] width 147 height 11
click at [87, 233] on input "Je ne suis pas concerné par Chorus Pro" at bounding box center [83, 237] width 8 height 8
checkbox input "true"
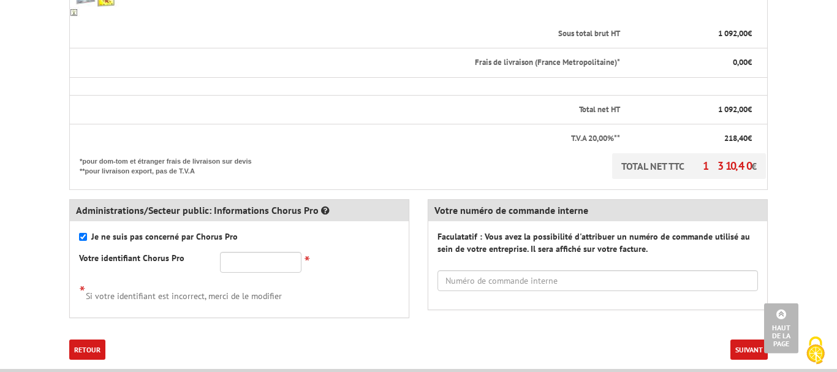
click at [746, 340] on button "Suivant" at bounding box center [749, 350] width 37 height 20
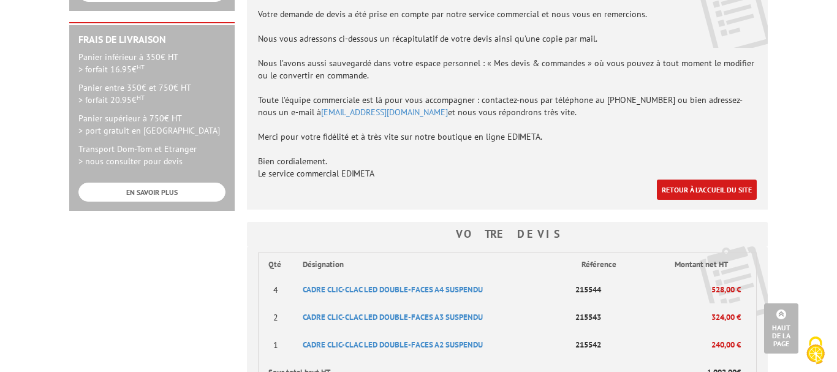
scroll to position [343, 0]
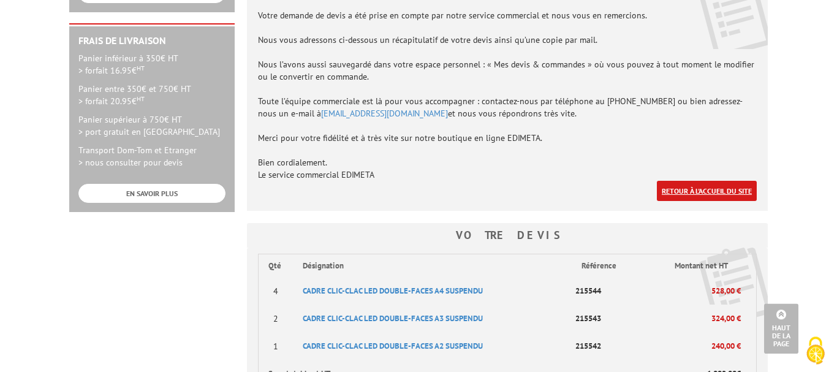
click at [718, 181] on link "Retour à l'accueil du site" at bounding box center [707, 191] width 100 height 20
